Goal: Information Seeking & Learning: Check status

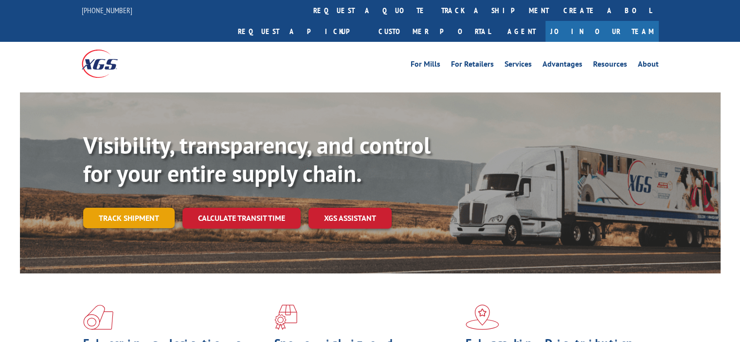
click at [111, 208] on link "Track shipment" at bounding box center [129, 218] width 92 height 20
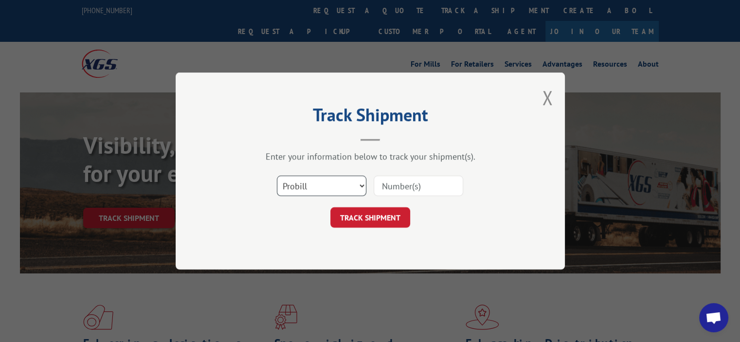
click at [362, 186] on select "Select category... Probill BOL PO" at bounding box center [322, 186] width 90 height 20
select select "bol"
click at [277, 176] on select "Select category... Probill BOL PO" at bounding box center [322, 186] width 90 height 20
click at [407, 191] on input at bounding box center [419, 186] width 90 height 20
paste input "5606196"
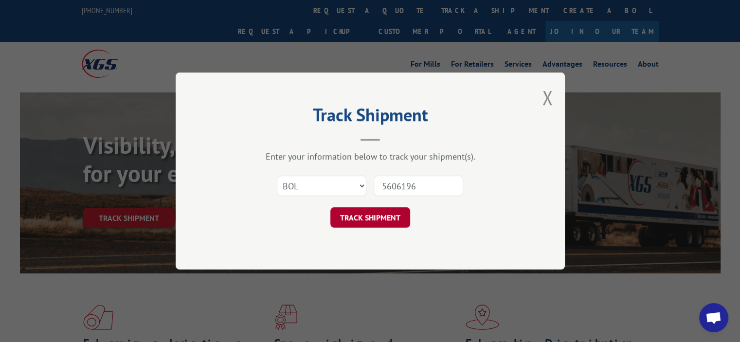
type input "5606196"
click at [382, 216] on button "TRACK SHIPMENT" at bounding box center [371, 217] width 80 height 20
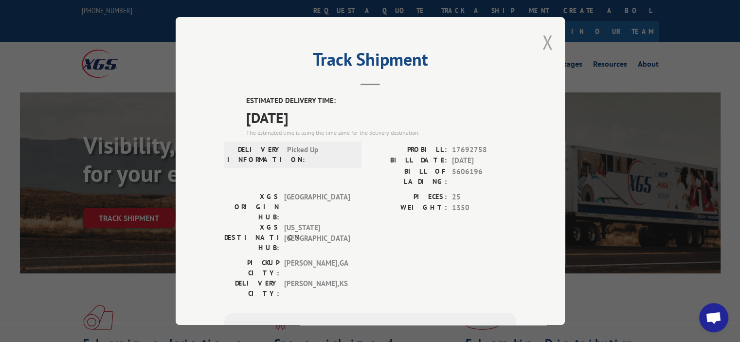
click at [543, 37] on button "Close modal" at bounding box center [547, 42] width 11 height 26
